Goal: Complete application form

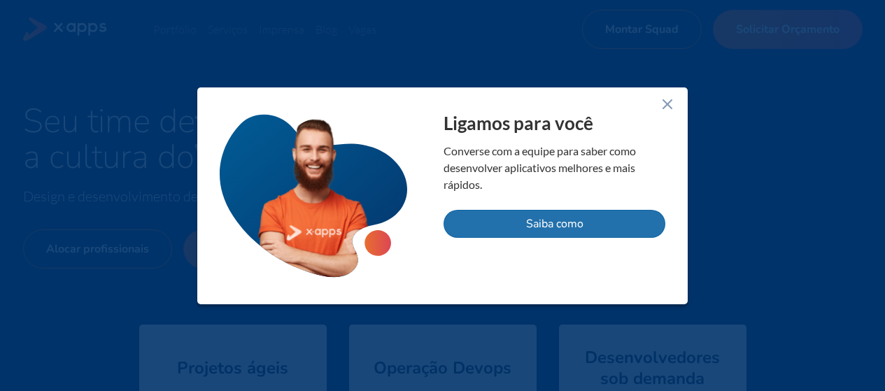
click at [599, 225] on button "Saiba como" at bounding box center [554, 224] width 222 height 28
select select "BR"
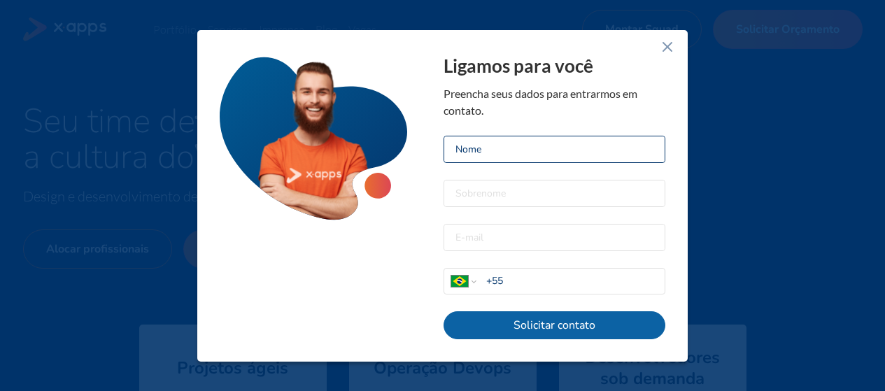
click at [537, 151] on input at bounding box center [554, 149] width 220 height 26
type input "[PERSON_NAME]"
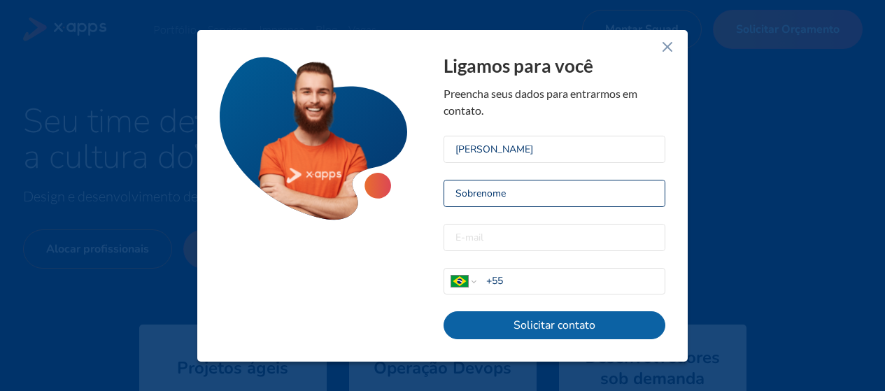
type input "NASCIMENTO"
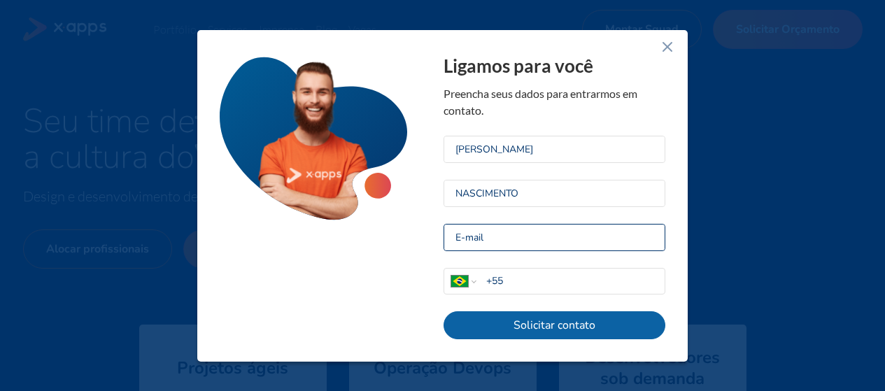
click at [511, 239] on input "email" at bounding box center [554, 238] width 220 height 26
type input "[EMAIL_ADDRESS][DOMAIN_NAME]"
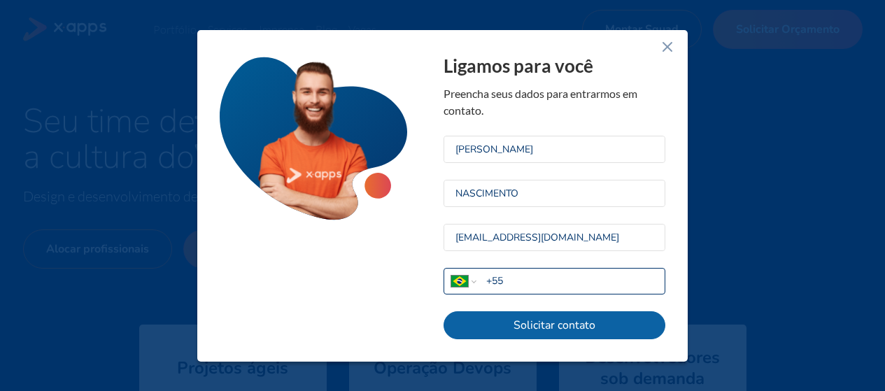
click at [560, 283] on input "+55" at bounding box center [575, 280] width 178 height 15
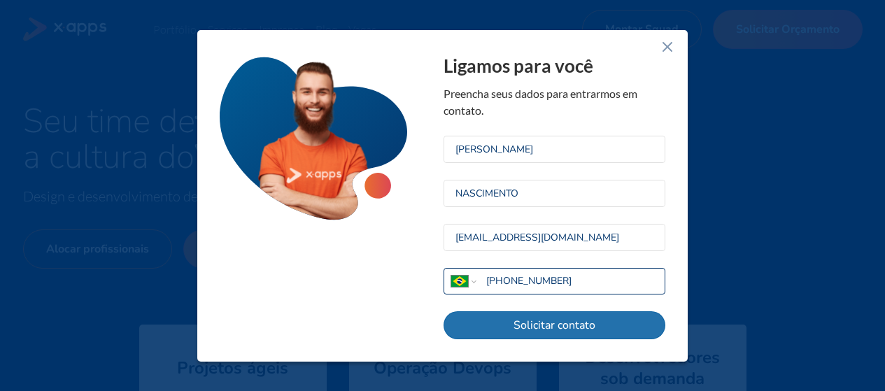
type input "[PHONE_NUMBER]"
click at [558, 325] on button "Solicitar contato" at bounding box center [554, 325] width 222 height 28
